Goal: Information Seeking & Learning: Learn about a topic

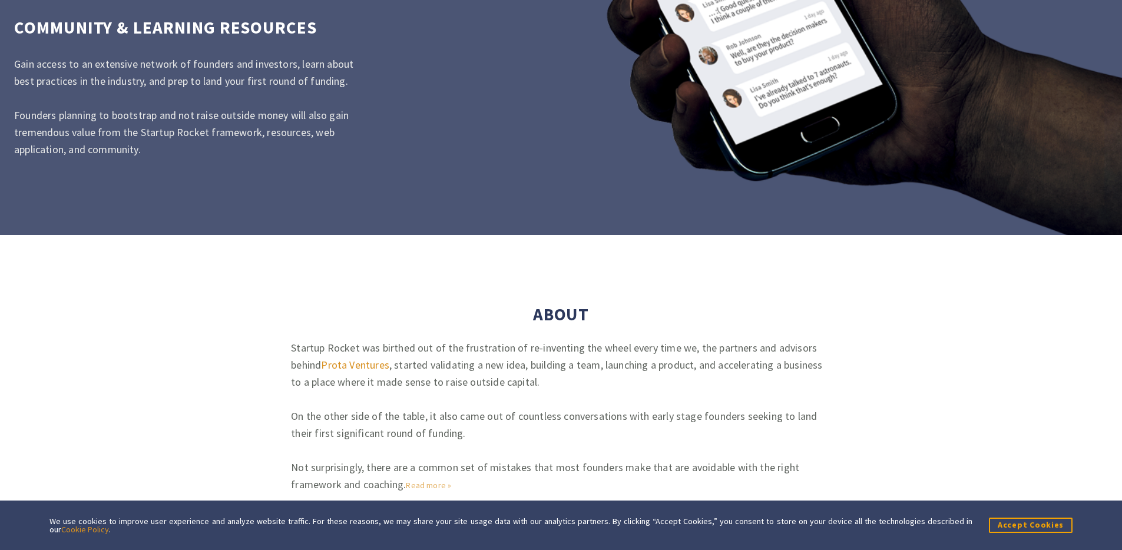
scroll to position [3022, 0]
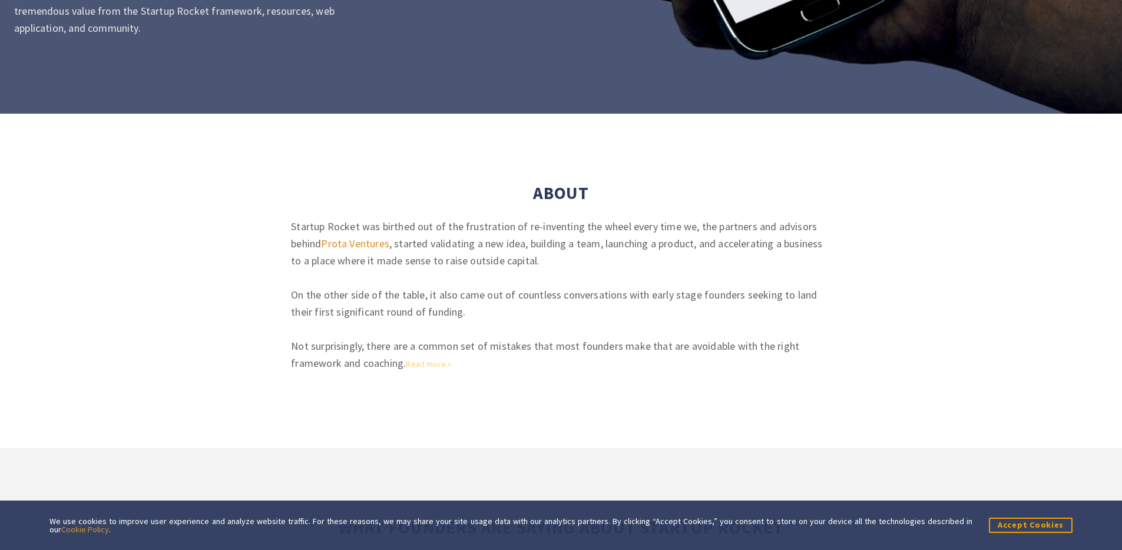
click at [435, 362] on link "Read more »" at bounding box center [428, 364] width 45 height 11
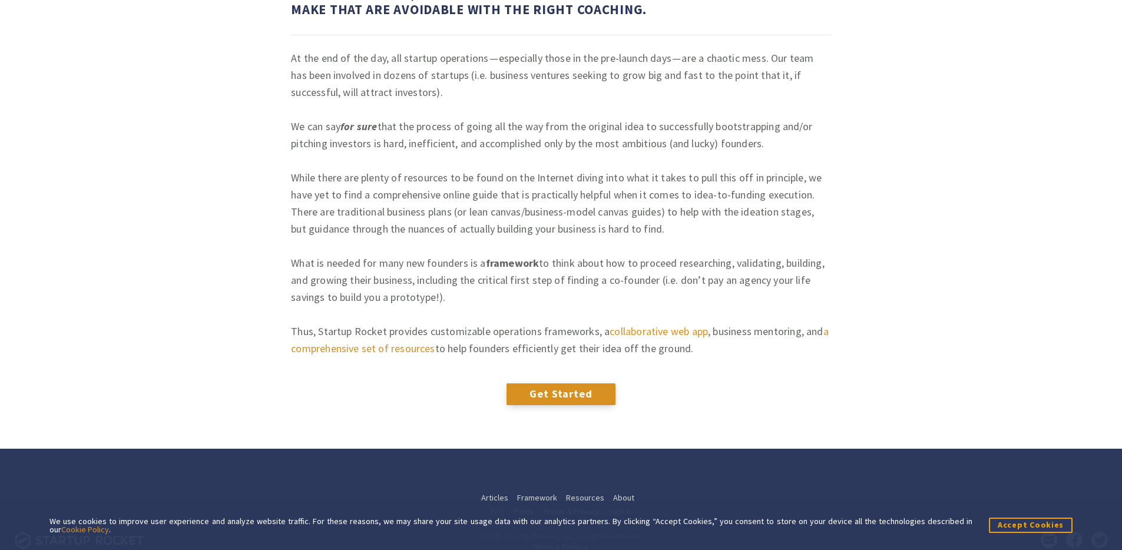
scroll to position [409, 0]
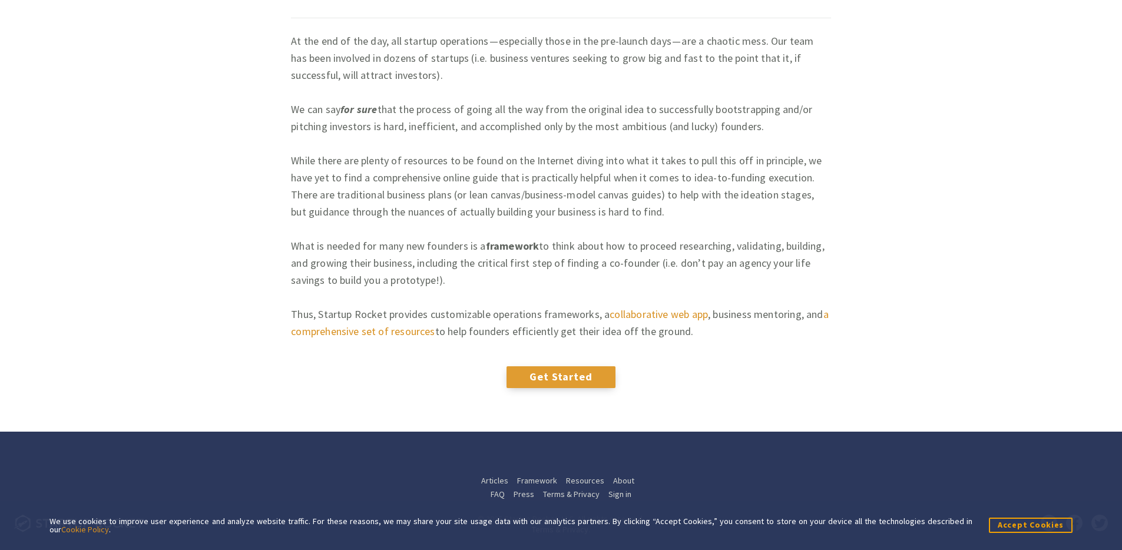
click at [572, 379] on link "Get Started" at bounding box center [560, 376] width 109 height 21
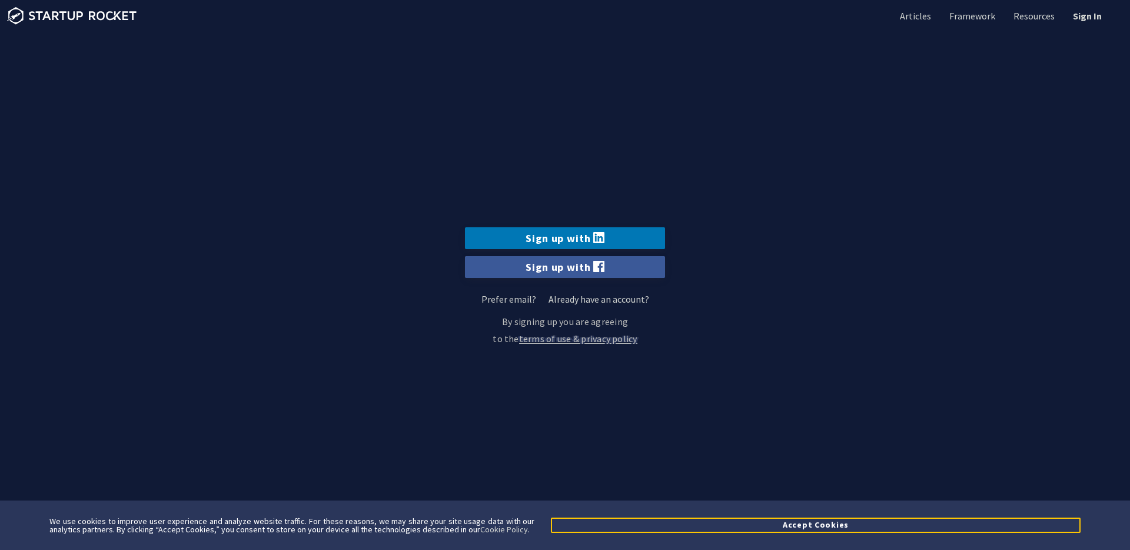
click at [818, 522] on button "Accept Cookies" at bounding box center [816, 525] width 530 height 15
click at [818, 522] on section "Sign up with Sign up with Prefer email? Already have an account? Sign up via Em…" at bounding box center [565, 275] width 1130 height 550
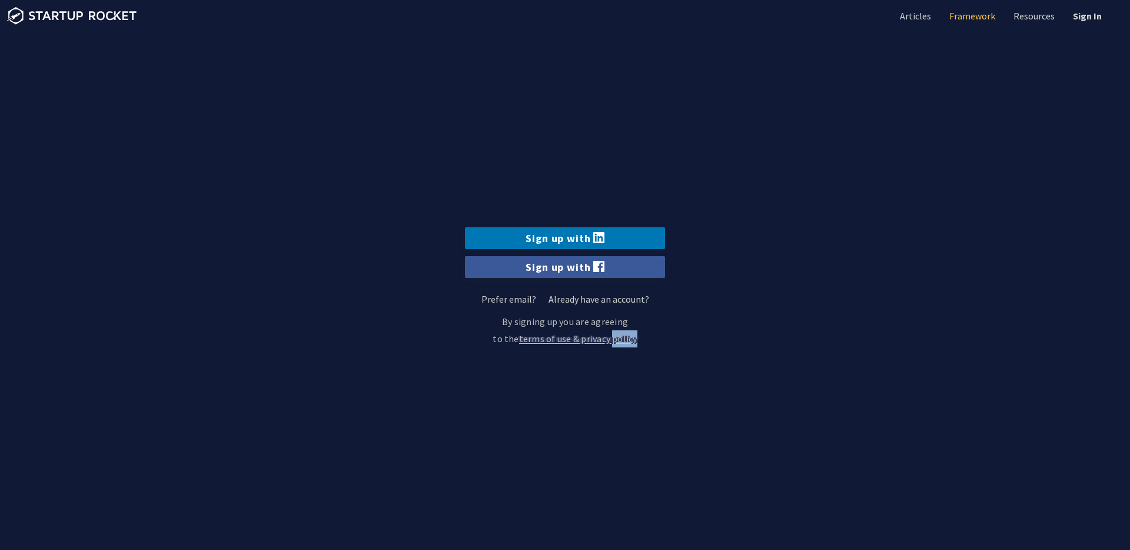
click at [984, 12] on link "Framework" at bounding box center [971, 15] width 48 height 13
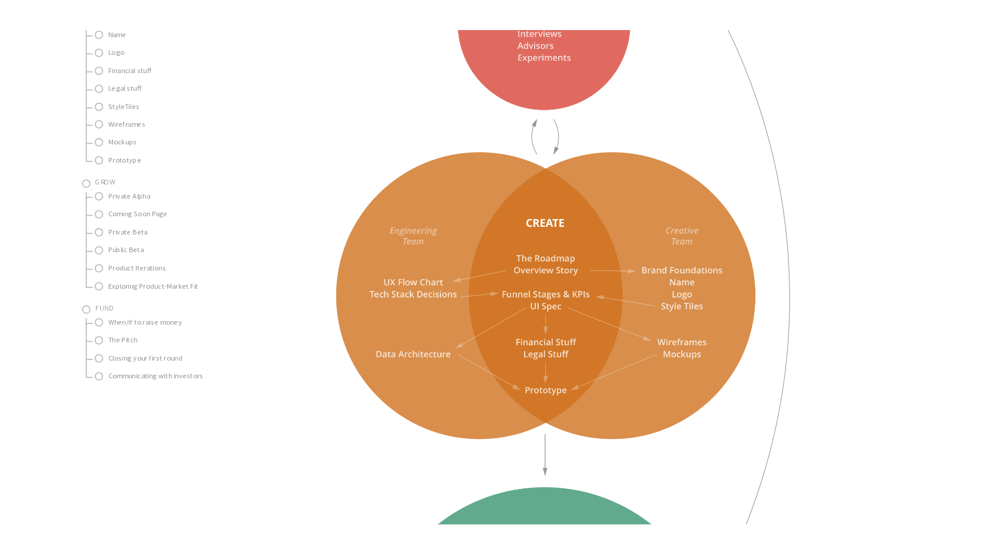
scroll to position [710, 0]
